Goal: Task Accomplishment & Management: Use online tool/utility

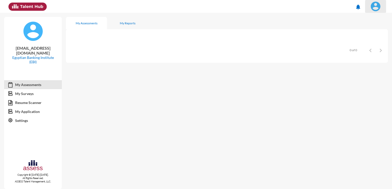
click at [377, 5] on img at bounding box center [376, 6] width 10 height 10
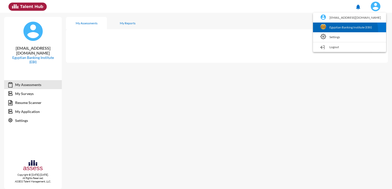
click at [353, 31] on link "Egyptian Banking Institute (EBI)" at bounding box center [350, 28] width 68 height 10
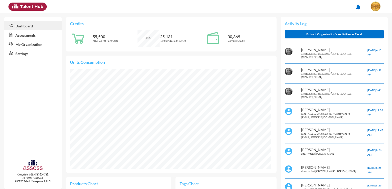
scroll to position [46, 92]
click at [33, 37] on link "Assessments" at bounding box center [33, 34] width 58 height 9
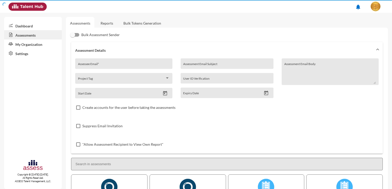
click at [151, 24] on link "Bulk Tokens Generation" at bounding box center [142, 23] width 46 height 13
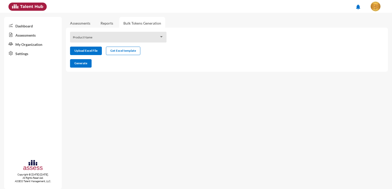
click at [126, 36] on div "Product Name" at bounding box center [118, 39] width 91 height 8
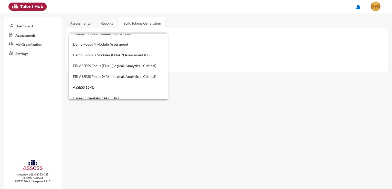
scroll to position [180, 0]
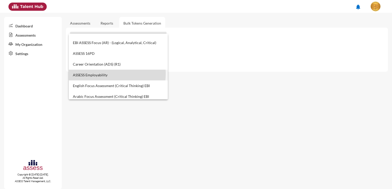
click at [108, 74] on span "ASSESS Employability" at bounding box center [118, 75] width 91 height 11
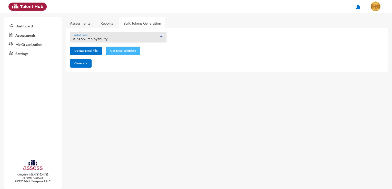
click at [113, 50] on span "Get Excel template" at bounding box center [123, 51] width 26 height 4
click at [90, 50] on input "file" at bounding box center [85, 51] width 31 height 5
type input "C:\fakepath\excel (9).xlsx"
click at [77, 64] on span "Generate" at bounding box center [80, 63] width 13 height 4
click at [256, 110] on mat-sidenav-content "Assessments Reports Bulk Tokens Generation ASSESS Employability Product Name Up…" at bounding box center [229, 101] width 326 height 177
